Goal: Complete application form: Complete application form

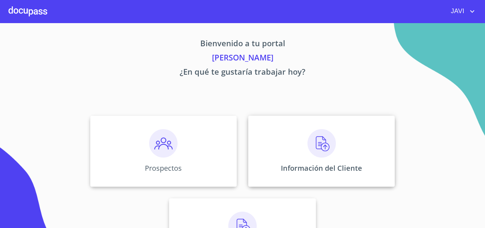
click at [324, 144] on img at bounding box center [322, 143] width 28 height 28
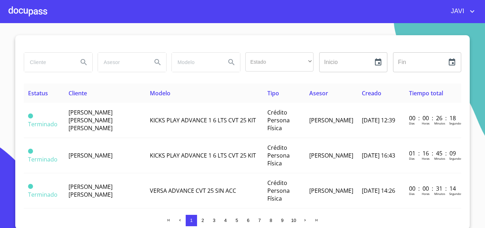
scroll to position [6, 0]
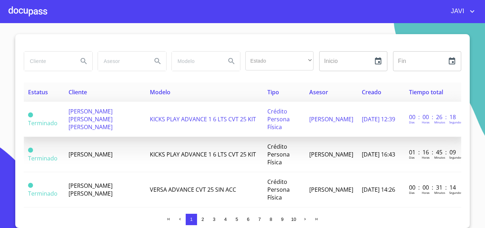
click at [101, 116] on span "[PERSON_NAME] [PERSON_NAME] [PERSON_NAME]" at bounding box center [91, 118] width 44 height 23
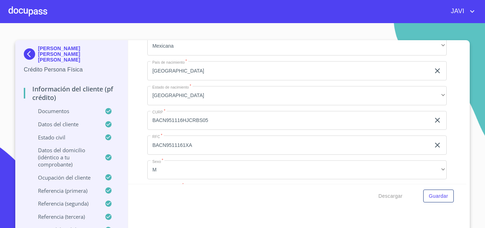
scroll to position [2380, 0]
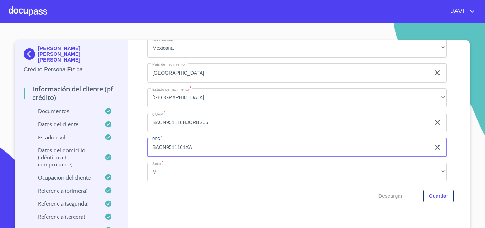
drag, startPoint x: 190, startPoint y: 155, endPoint x: 150, endPoint y: 153, distance: 39.8
click at [150, 153] on input "BACN9511161XA" at bounding box center [288, 146] width 283 height 19
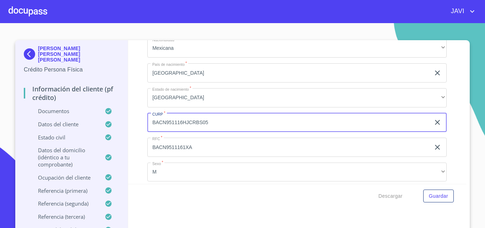
drag, startPoint x: 205, startPoint y: 130, endPoint x: 150, endPoint y: 131, distance: 54.3
click at [150, 131] on input "BACN951116HJCRBS05" at bounding box center [288, 122] width 283 height 19
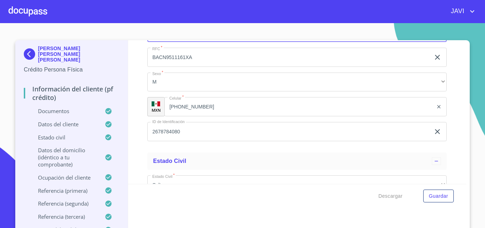
scroll to position [2486, 0]
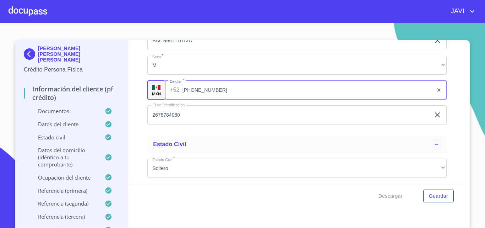
drag, startPoint x: 199, startPoint y: 98, endPoint x: 167, endPoint y: 98, distance: 32.0
click at [167, 98] on div "[PHONE_NUMBER] ​" at bounding box center [306, 89] width 282 height 19
drag, startPoint x: 211, startPoint y: 98, endPoint x: 179, endPoint y: 98, distance: 32.0
click at [183, 98] on input "[PHONE_NUMBER]" at bounding box center [308, 89] width 251 height 19
